Goal: Navigation & Orientation: Find specific page/section

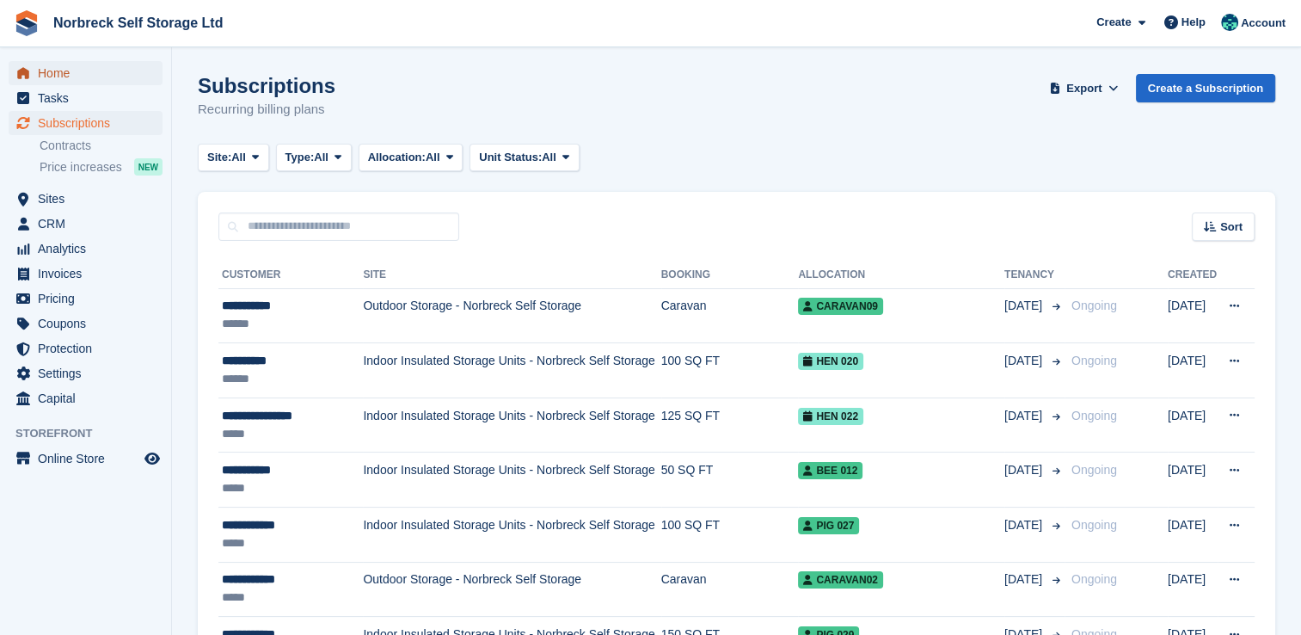
click at [71, 70] on span "Home" at bounding box center [89, 73] width 103 height 24
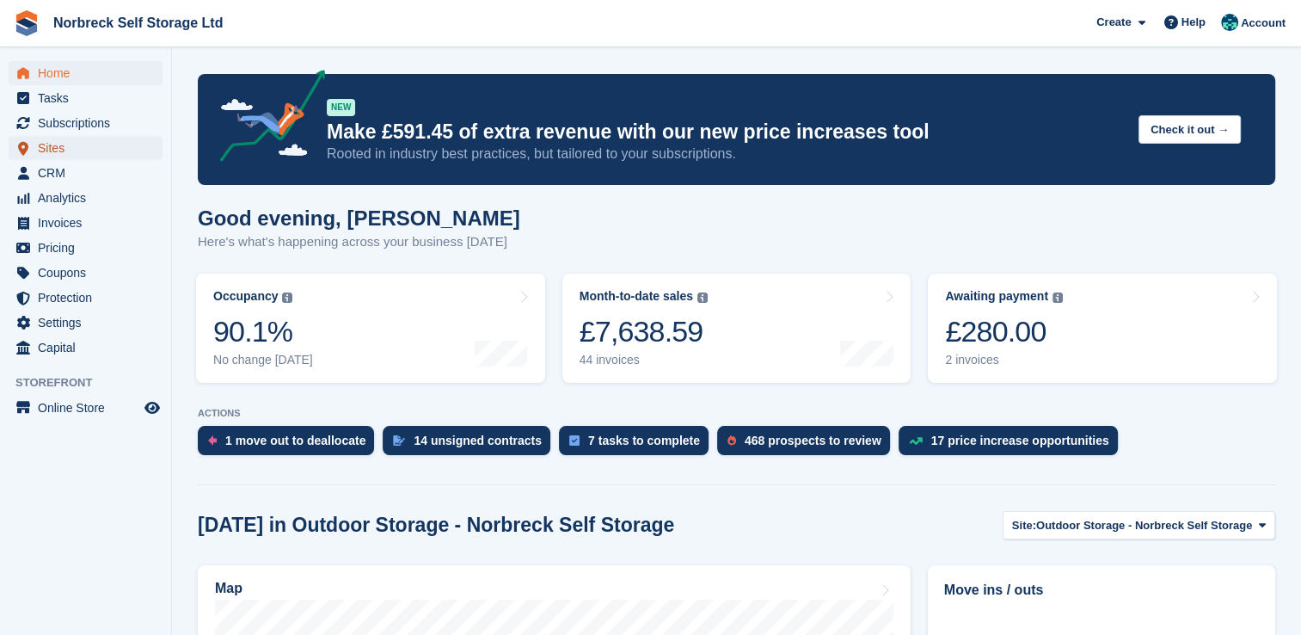
click at [55, 146] on span "Sites" at bounding box center [89, 148] width 103 height 24
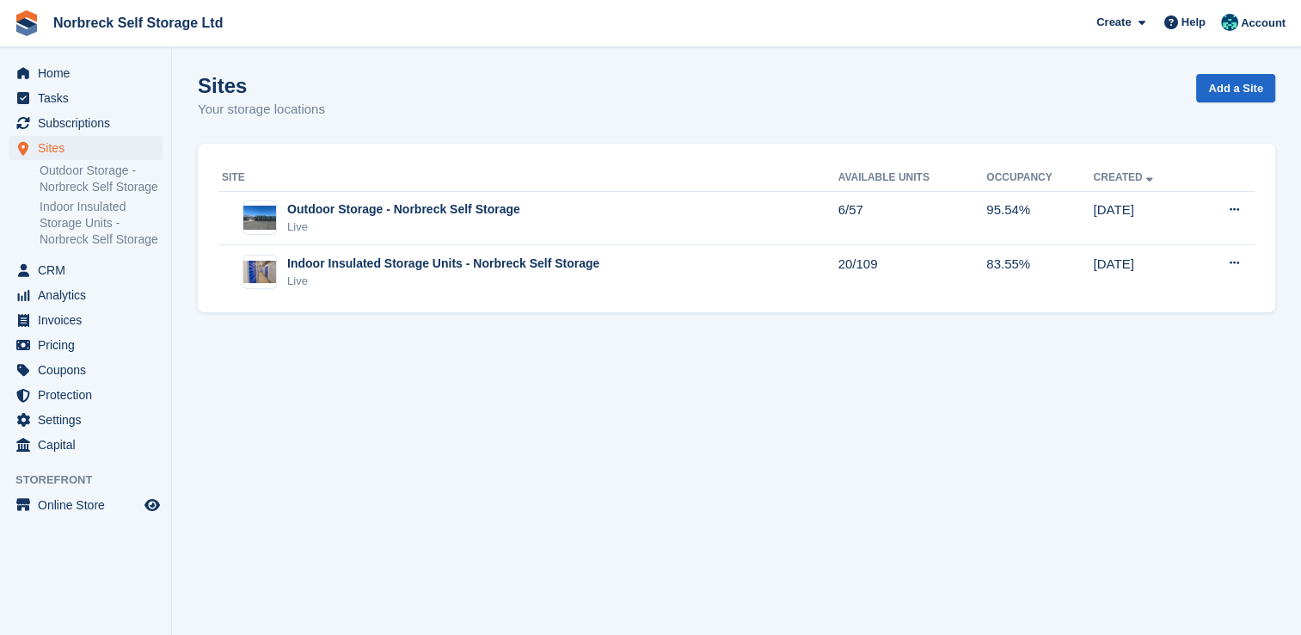
click at [479, 267] on div "Indoor Insulated Storage Units - Norbreck Self Storage" at bounding box center [443, 264] width 312 height 18
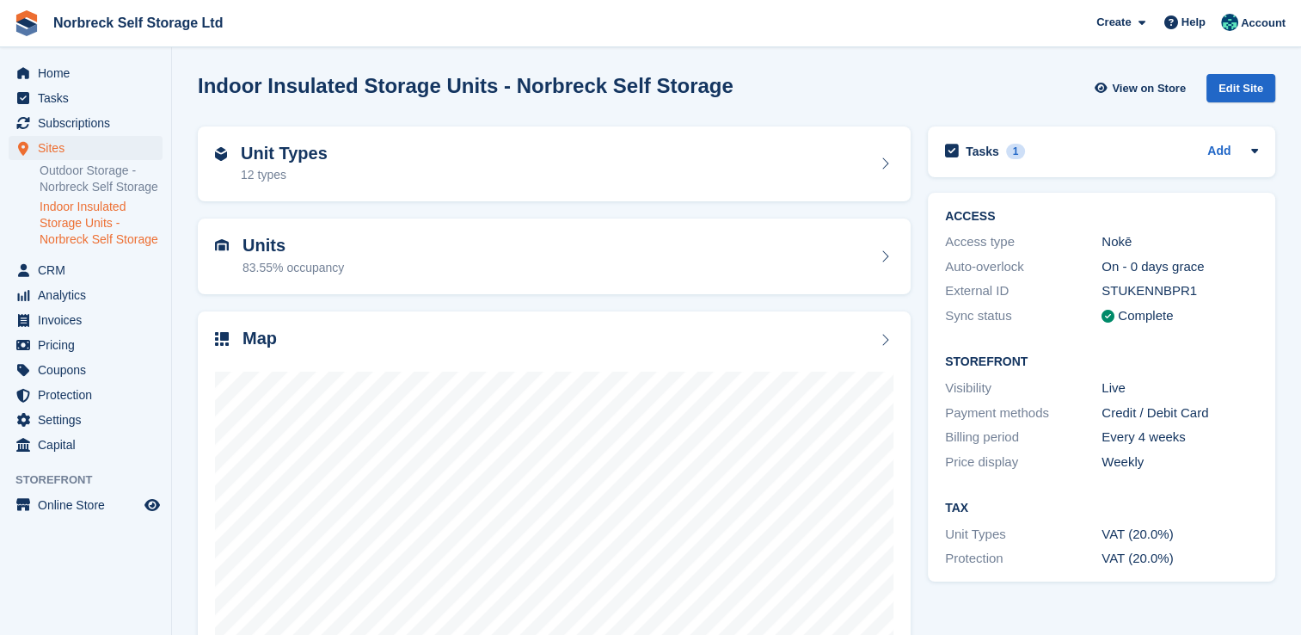
scroll to position [98, 0]
